Goal: Find specific fact: Find specific fact

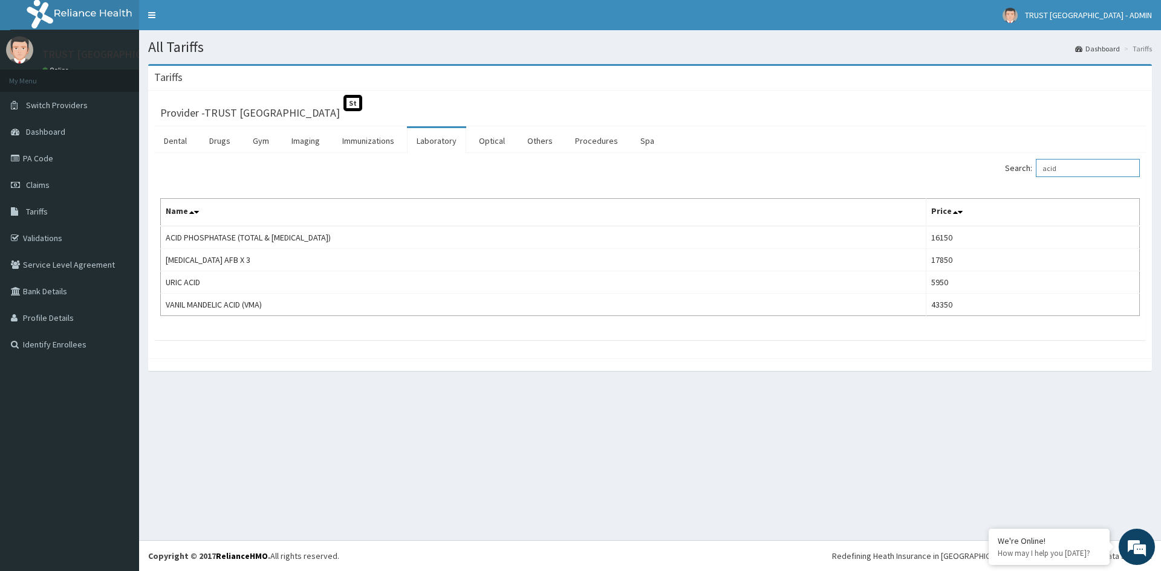
click at [1071, 170] on input "acid" at bounding box center [1088, 168] width 104 height 18
click at [217, 144] on link "Drugs" at bounding box center [220, 140] width 41 height 25
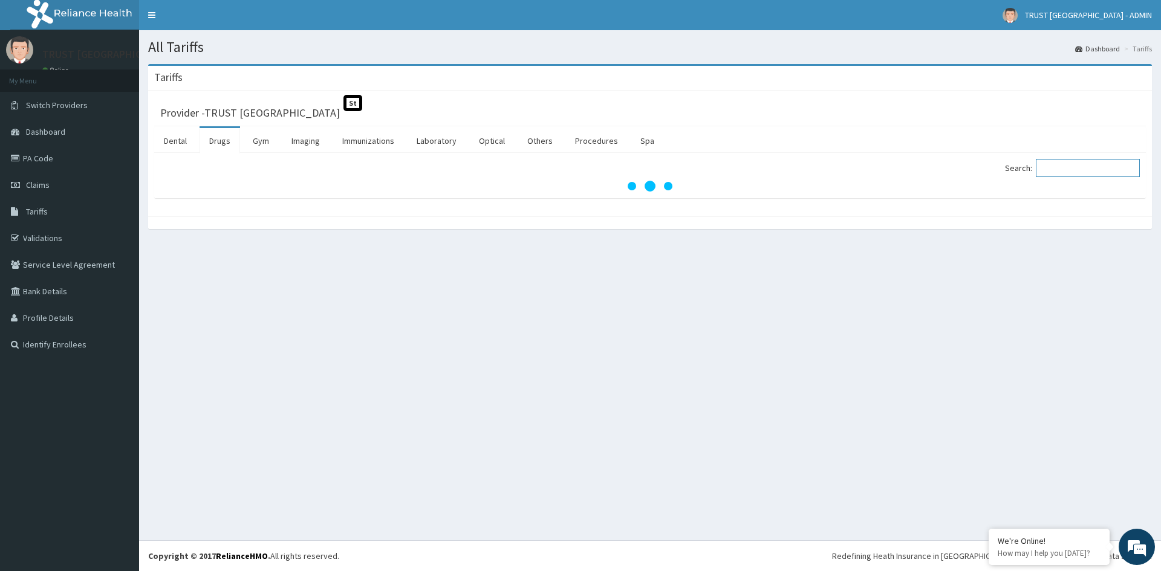
click at [1064, 168] on input "Search:" at bounding box center [1088, 168] width 104 height 18
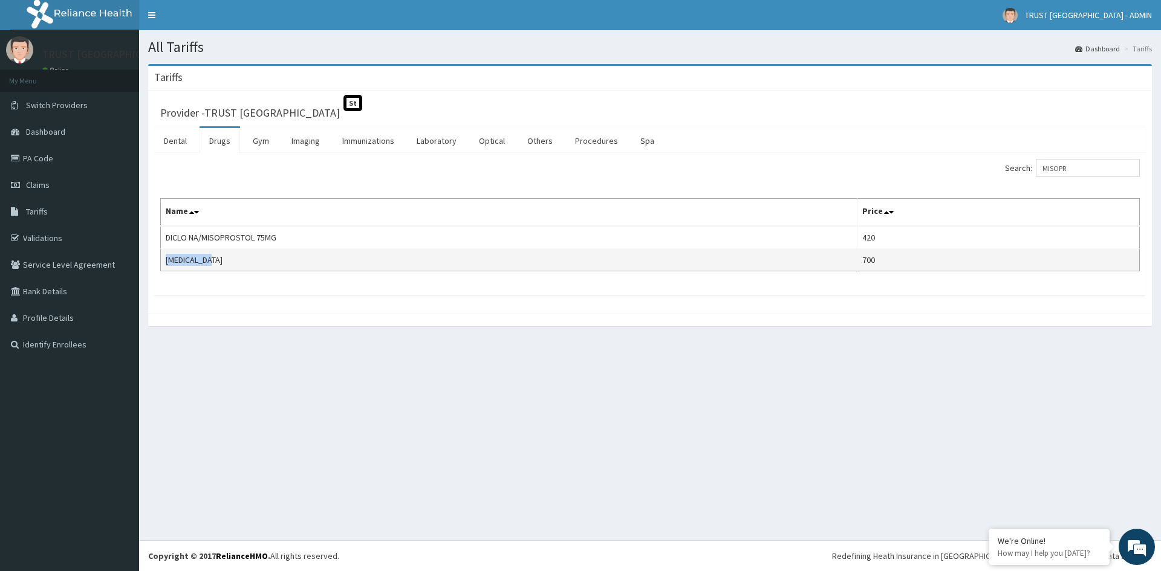
drag, startPoint x: 227, startPoint y: 261, endPoint x: 161, endPoint y: 264, distance: 66.6
click at [161, 264] on td "MISOPROSTOL" at bounding box center [509, 260] width 697 height 22
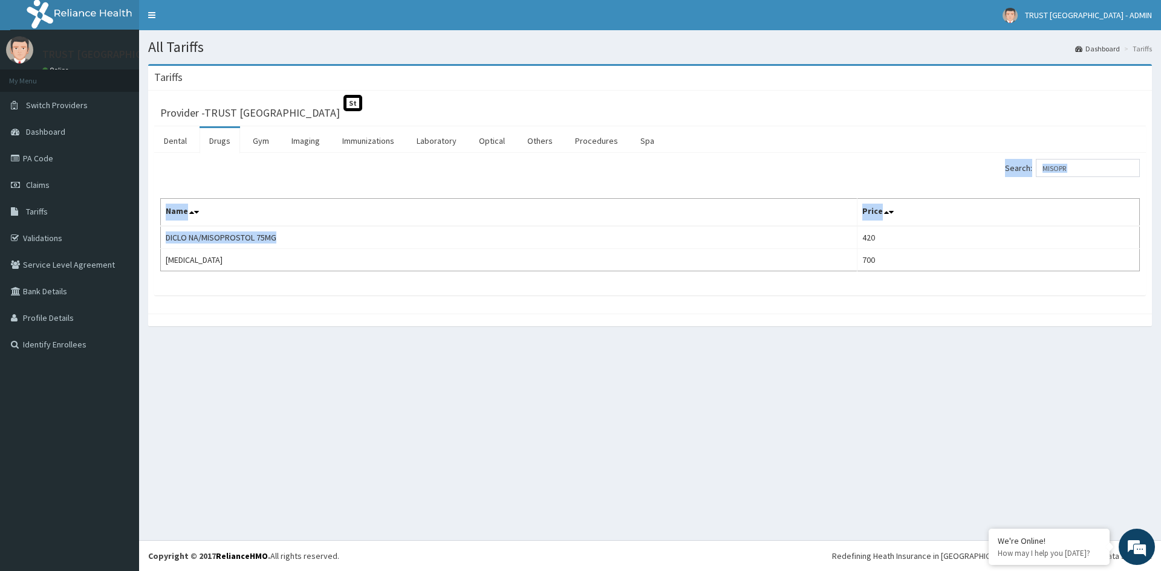
drag, startPoint x: 289, startPoint y: 238, endPoint x: 159, endPoint y: 239, distance: 130.0
click at [159, 239] on div "Search: MISOPR Name Price DICLO NA/MISOPROSTOL 75MG 420 MISOPROSTOL 700" at bounding box center [650, 224] width 992 height 143
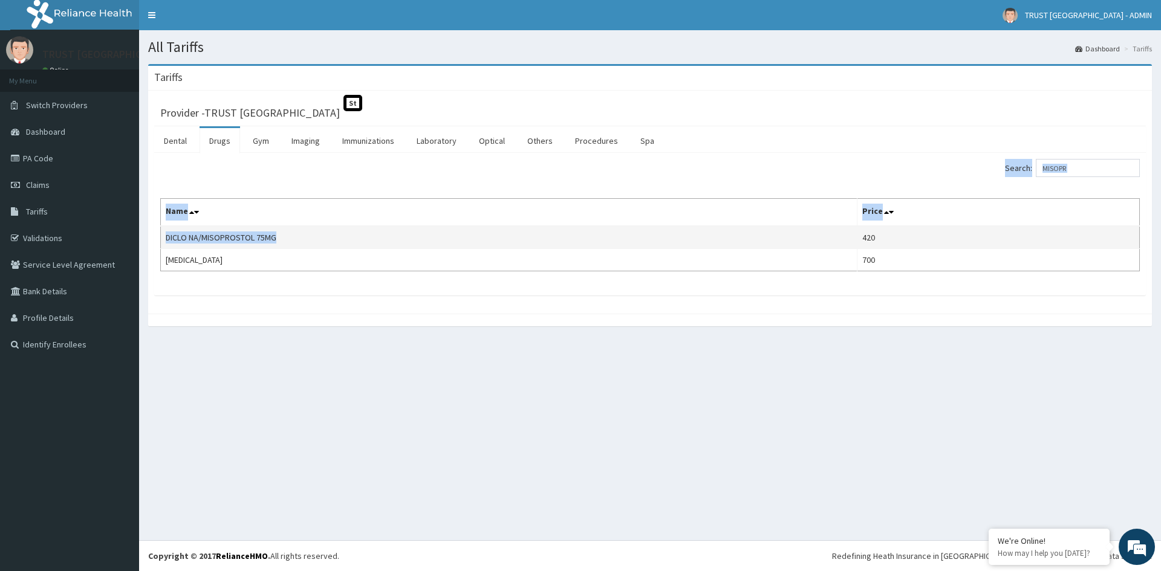
click at [276, 237] on td "DICLO NA/MISOPROSTOL 75MG" at bounding box center [509, 237] width 697 height 23
drag, startPoint x: 276, startPoint y: 237, endPoint x: 177, endPoint y: 238, distance: 99.2
click at [177, 238] on td "DICLO NA/MISOPROSTOL 75MG" at bounding box center [509, 237] width 697 height 23
copy td "DICLO NA/MISOPROSTOL 75MG"
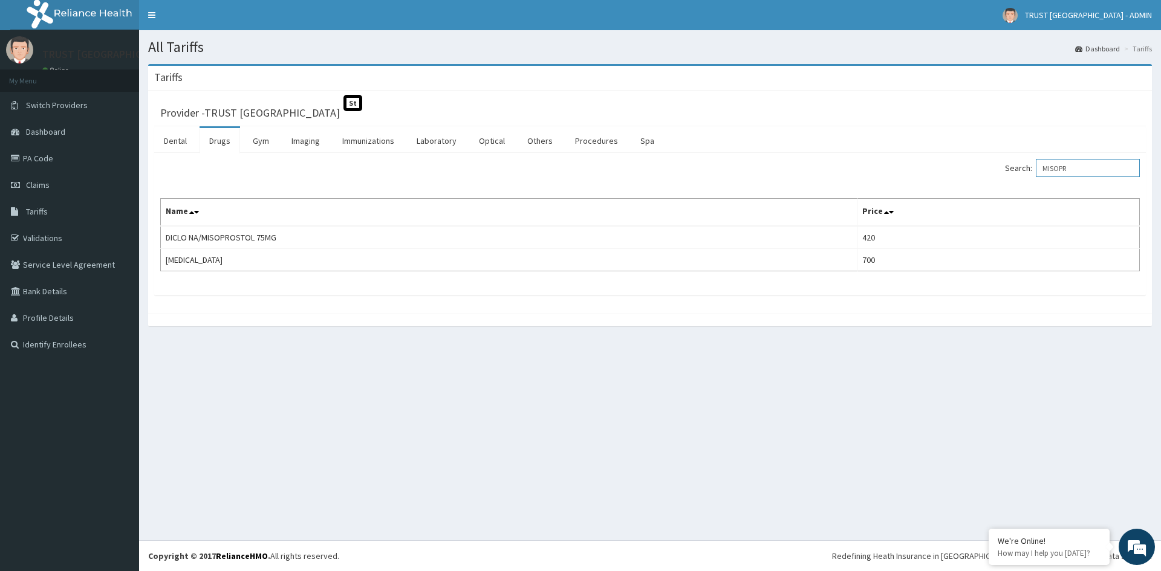
click at [1067, 164] on input "MISOPR" at bounding box center [1088, 168] width 104 height 18
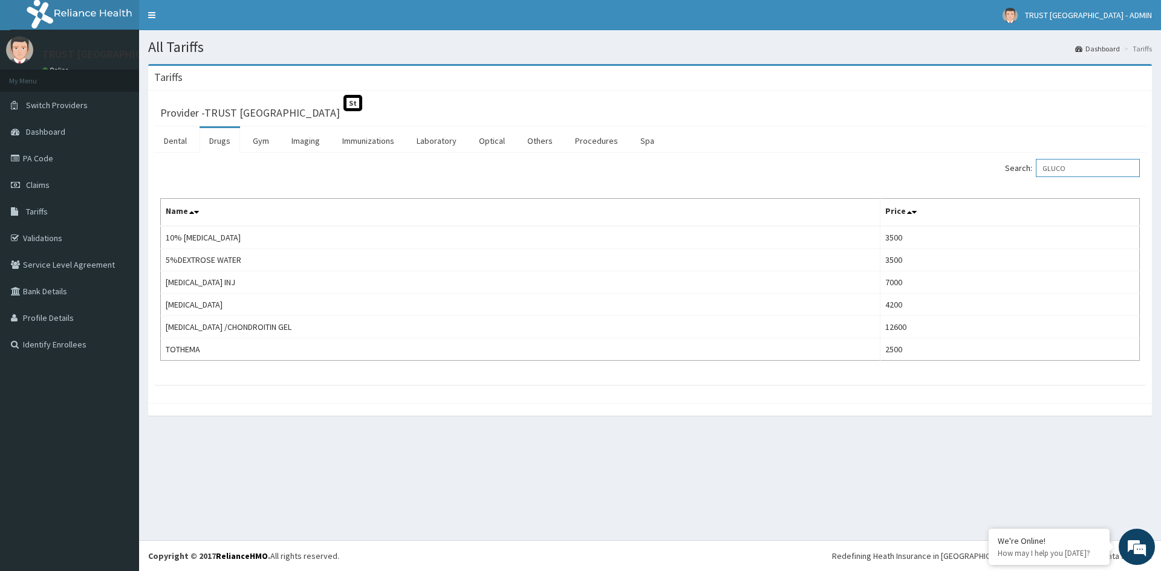
click at [1074, 167] on input "GLUCO" at bounding box center [1088, 168] width 104 height 18
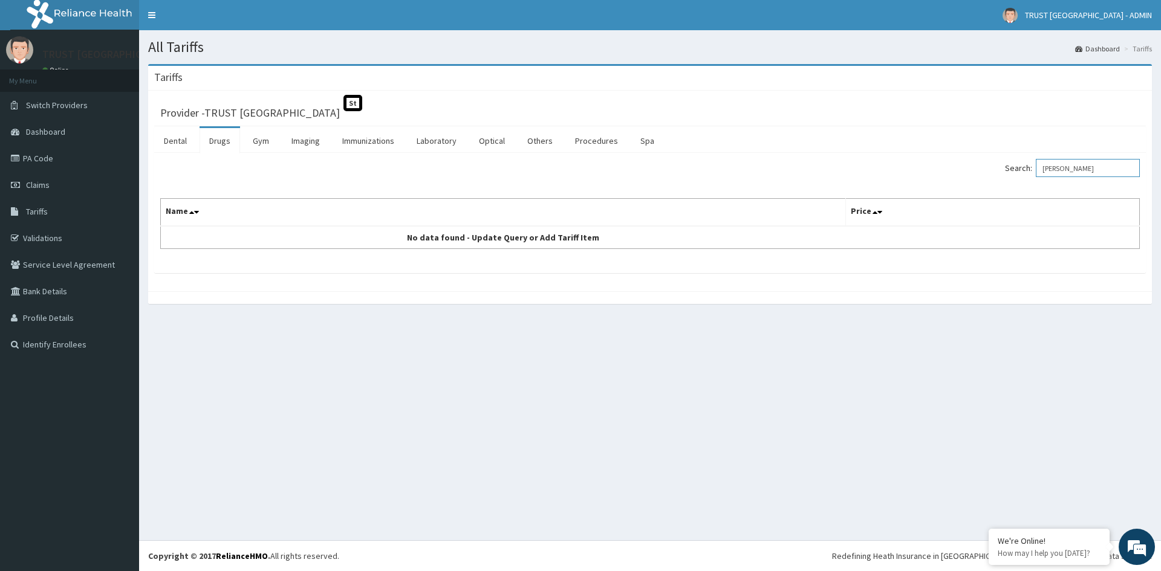
click at [1066, 169] on input "ARTHO" at bounding box center [1088, 168] width 104 height 18
click at [1066, 168] on input "ARTHO" at bounding box center [1088, 168] width 104 height 18
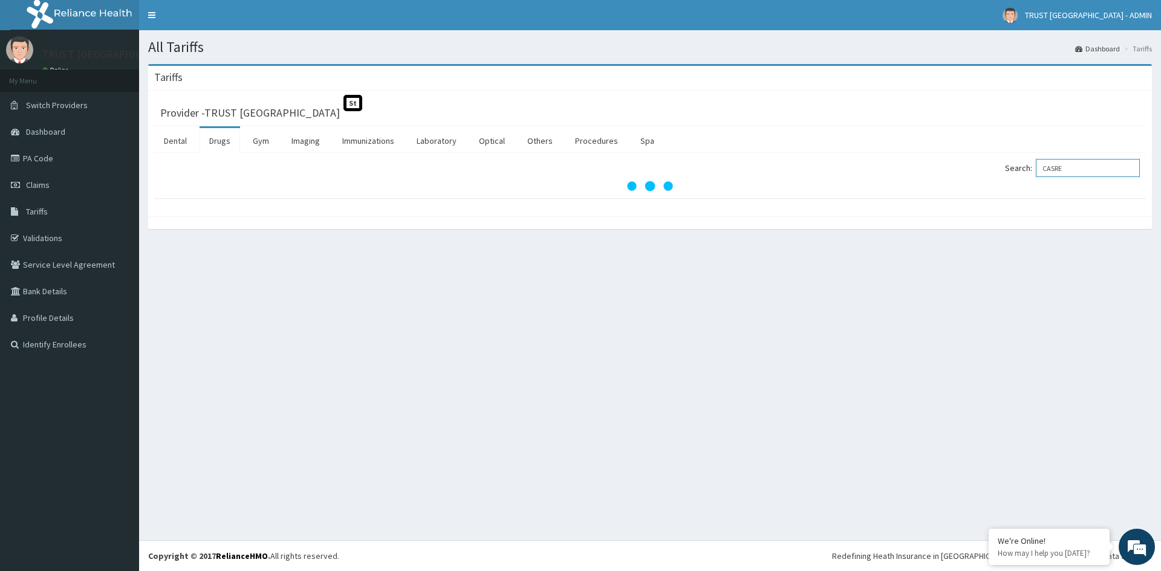
click at [1067, 171] on input "CASRE" at bounding box center [1088, 168] width 104 height 18
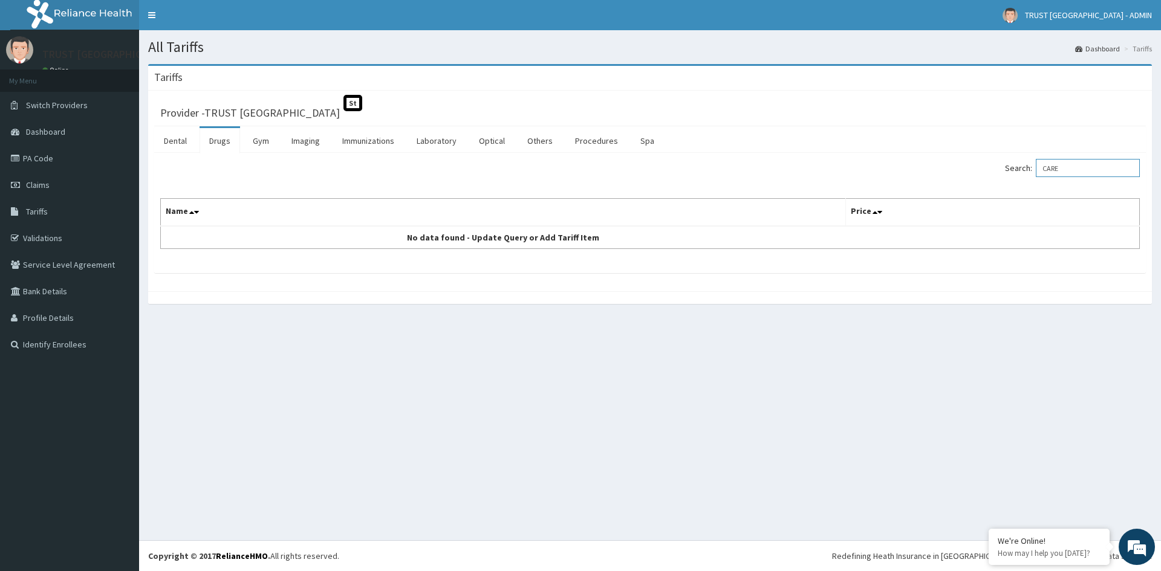
click at [1070, 167] on input "CARE" at bounding box center [1088, 168] width 104 height 18
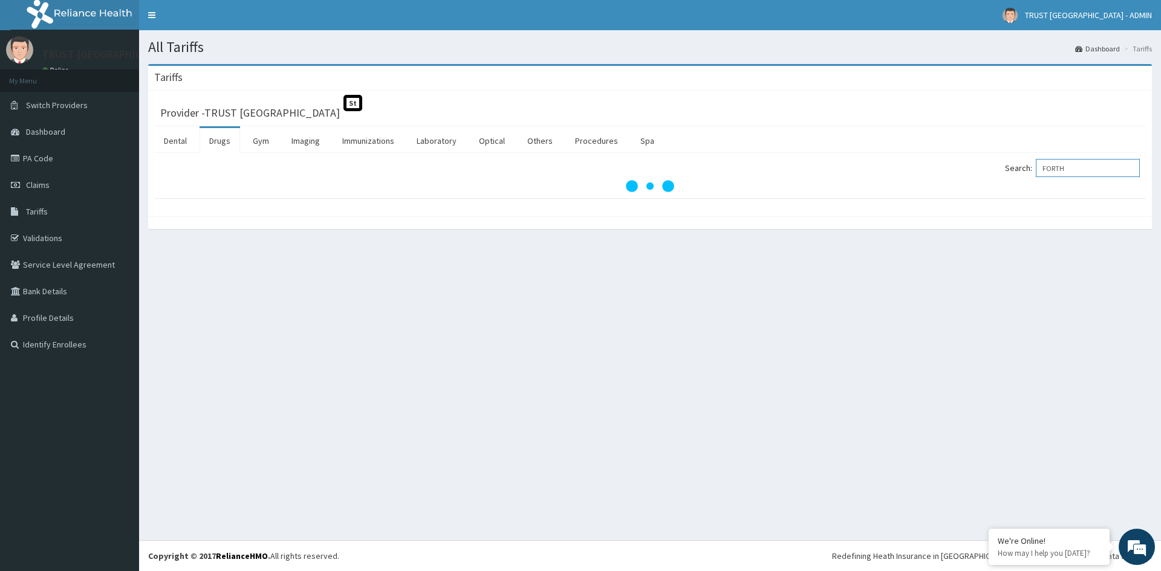
click at [1073, 169] on input "FORTH" at bounding box center [1088, 168] width 104 height 18
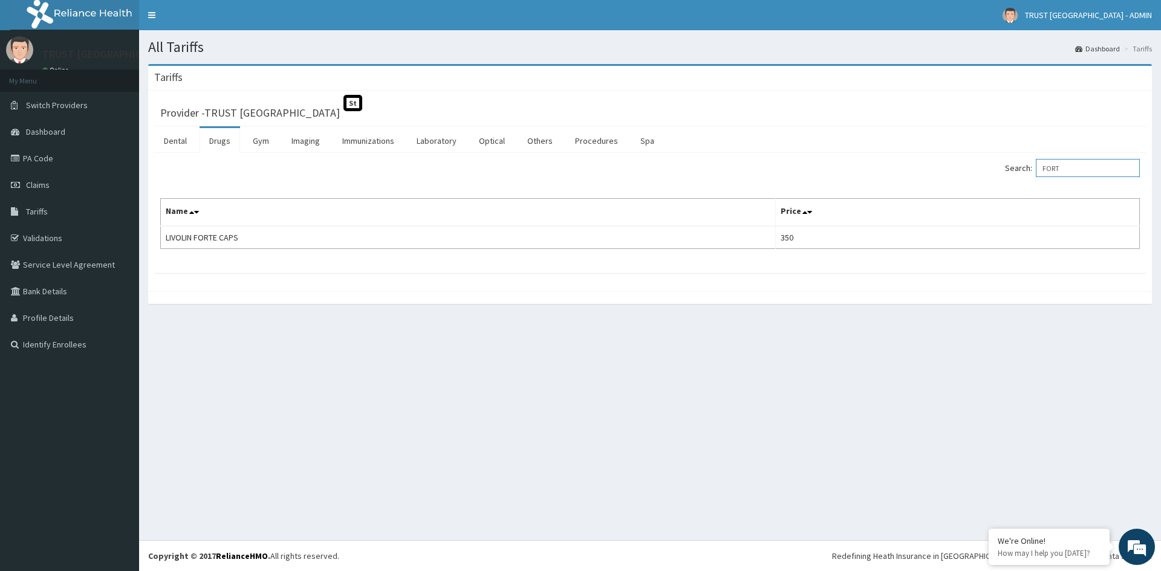
click at [1081, 172] on input "FORT" at bounding box center [1088, 168] width 104 height 18
click at [1081, 166] on input "GLUCOSA" at bounding box center [1088, 168] width 104 height 18
type input "A"
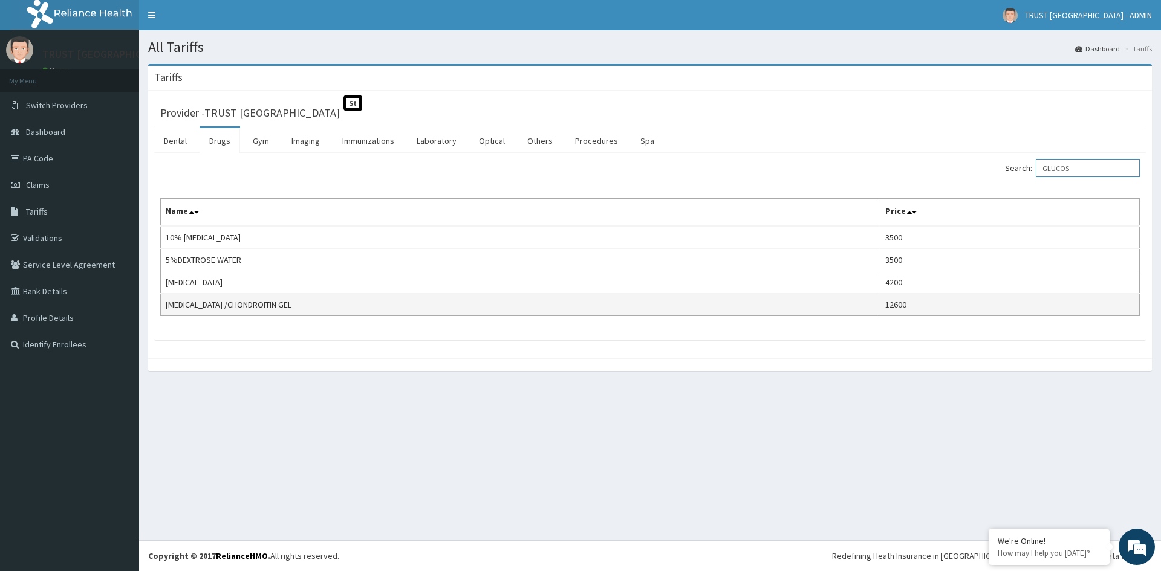
type input "GLUCOS"
drag, startPoint x: 297, startPoint y: 303, endPoint x: 163, endPoint y: 299, distance: 133.7
click at [163, 299] on td "GLUCOSAMINE /CHONDROITIN GEL" at bounding box center [521, 305] width 720 height 22
copy td "GLUCOSAMINE /CHONDROITIN GEL"
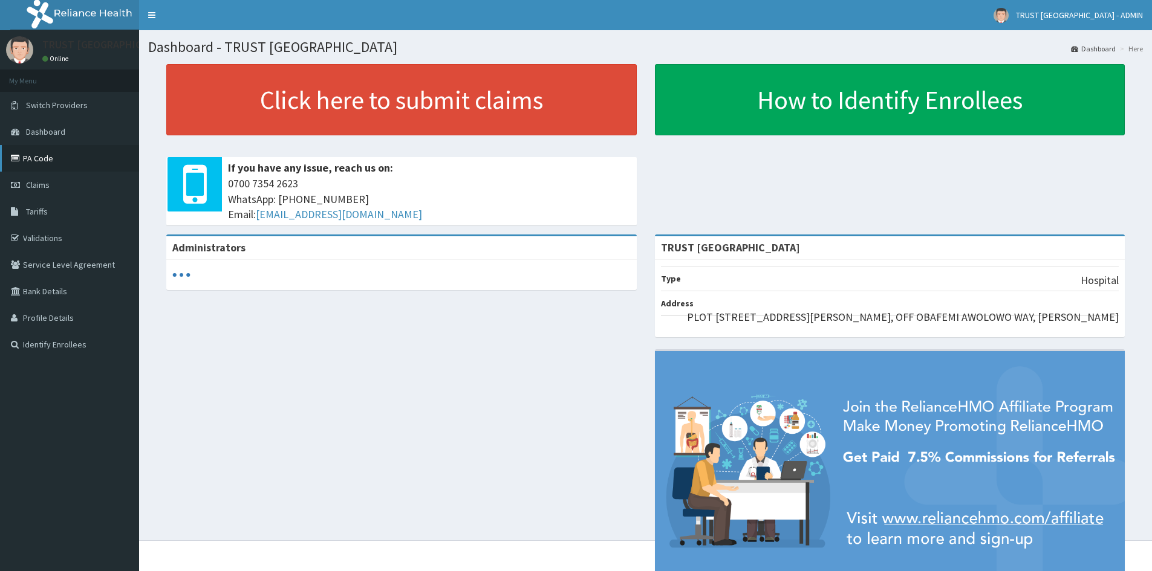
click at [85, 162] on link "PA Code" at bounding box center [69, 158] width 139 height 27
